Goal: Check status: Check status

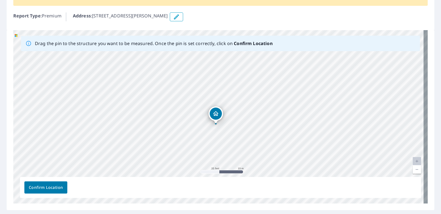
scroll to position [54, 0]
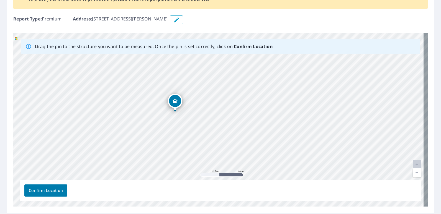
drag, startPoint x: 234, startPoint y: 135, endPoint x: 501, endPoint y: 182, distance: 271.2
click at [440, 182] on html "Dashboard Order History Order Report 67745223 is on hold, unable to identify ad…" at bounding box center [220, 107] width 441 height 214
drag, startPoint x: 276, startPoint y: 117, endPoint x: 439, endPoint y: 140, distance: 164.3
click at [439, 140] on div "Dashboard Order History Order Report 67745223 is on hold, unable to identify ad…" at bounding box center [220, 107] width 441 height 214
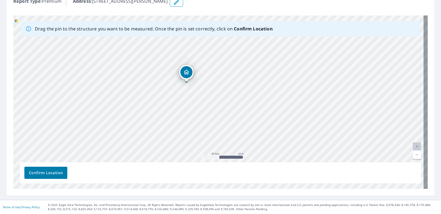
click at [412, 154] on link "Current Level 20, Zoom Out" at bounding box center [416, 155] width 8 height 8
click at [413, 146] on link "Current Level 19, Zoom In" at bounding box center [416, 147] width 8 height 8
click at [413, 146] on link "Current Level 20, Zoom In Disabled" at bounding box center [416, 147] width 8 height 8
drag, startPoint x: 360, startPoint y: 109, endPoint x: 452, endPoint y: 131, distance: 95.1
click at [440, 131] on html "Dashboard Order History Order Report 67745223 is on hold, unable to identify ad…" at bounding box center [220, 107] width 441 height 214
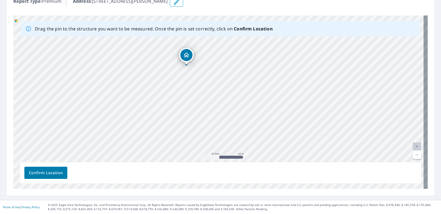
click at [412, 156] on link "Current Level 20, Zoom Out" at bounding box center [416, 155] width 8 height 8
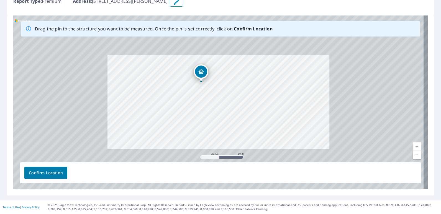
click at [412, 156] on link "Current Level 20, Zoom Out" at bounding box center [416, 155] width 8 height 8
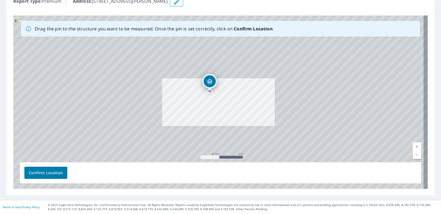
click at [412, 156] on link "Current Level 19, Zoom Out" at bounding box center [416, 155] width 8 height 8
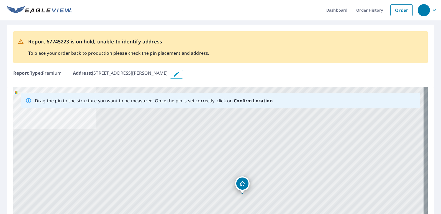
drag, startPoint x: 231, startPoint y: 179, endPoint x: 241, endPoint y: 178, distance: 9.5
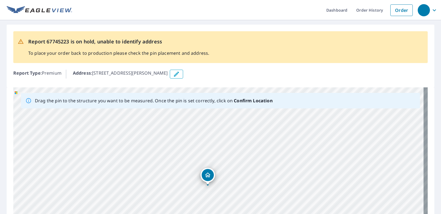
drag, startPoint x: 216, startPoint y: 162, endPoint x: 206, endPoint y: 172, distance: 14.3
click at [206, 173] on div "363 Bobwhite Dr Keyser, WV 26726" at bounding box center [220, 174] width 414 height 174
click at [244, 102] on b "Confirm Location" at bounding box center [253, 101] width 38 height 6
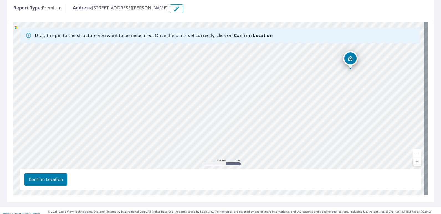
scroll to position [72, 0]
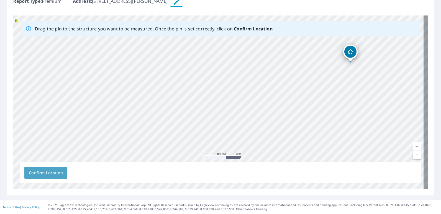
click at [25, 171] on button "Confirm Location" at bounding box center [45, 173] width 43 height 12
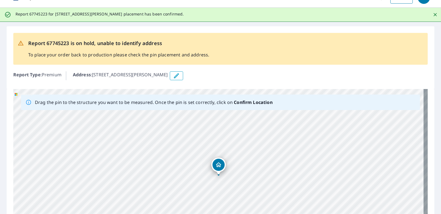
scroll to position [0, 0]
